Goal: Task Accomplishment & Management: Use online tool/utility

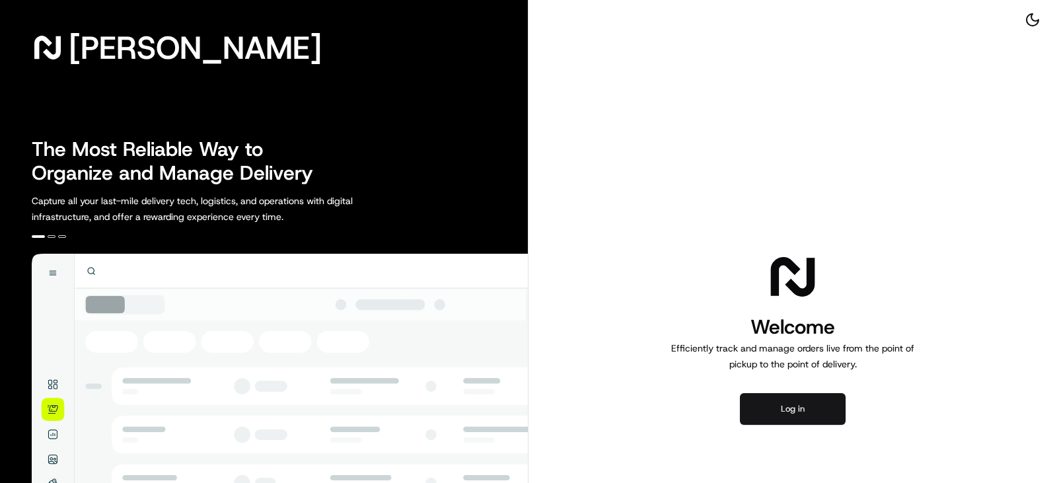
click at [818, 409] on button "Log in" at bounding box center [793, 409] width 106 height 32
